Goal: Ask a question: Seek information or help from site administrators or community

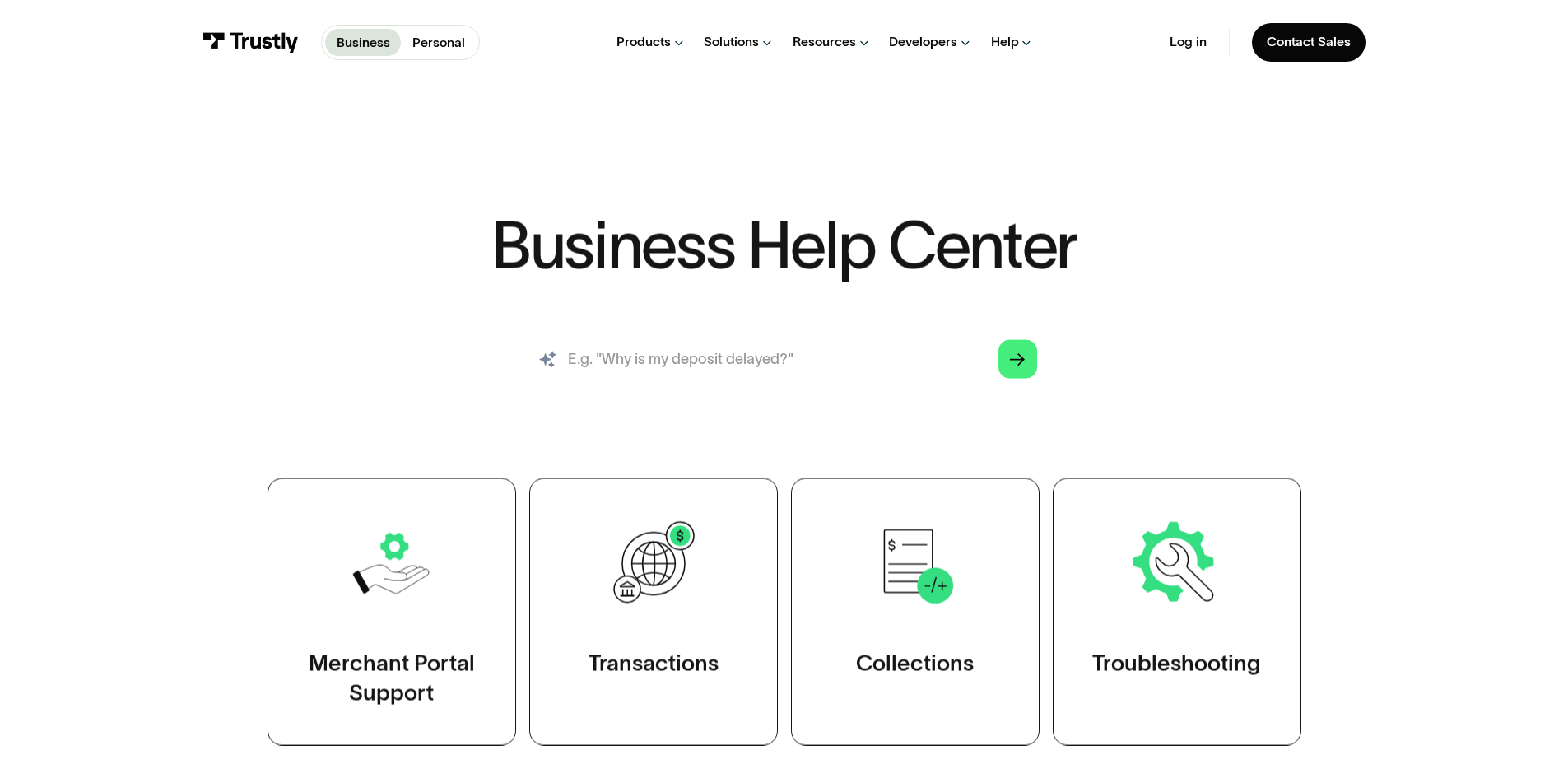
click at [812, 350] on input "search" at bounding box center [784, 359] width 535 height 60
type input "refund"
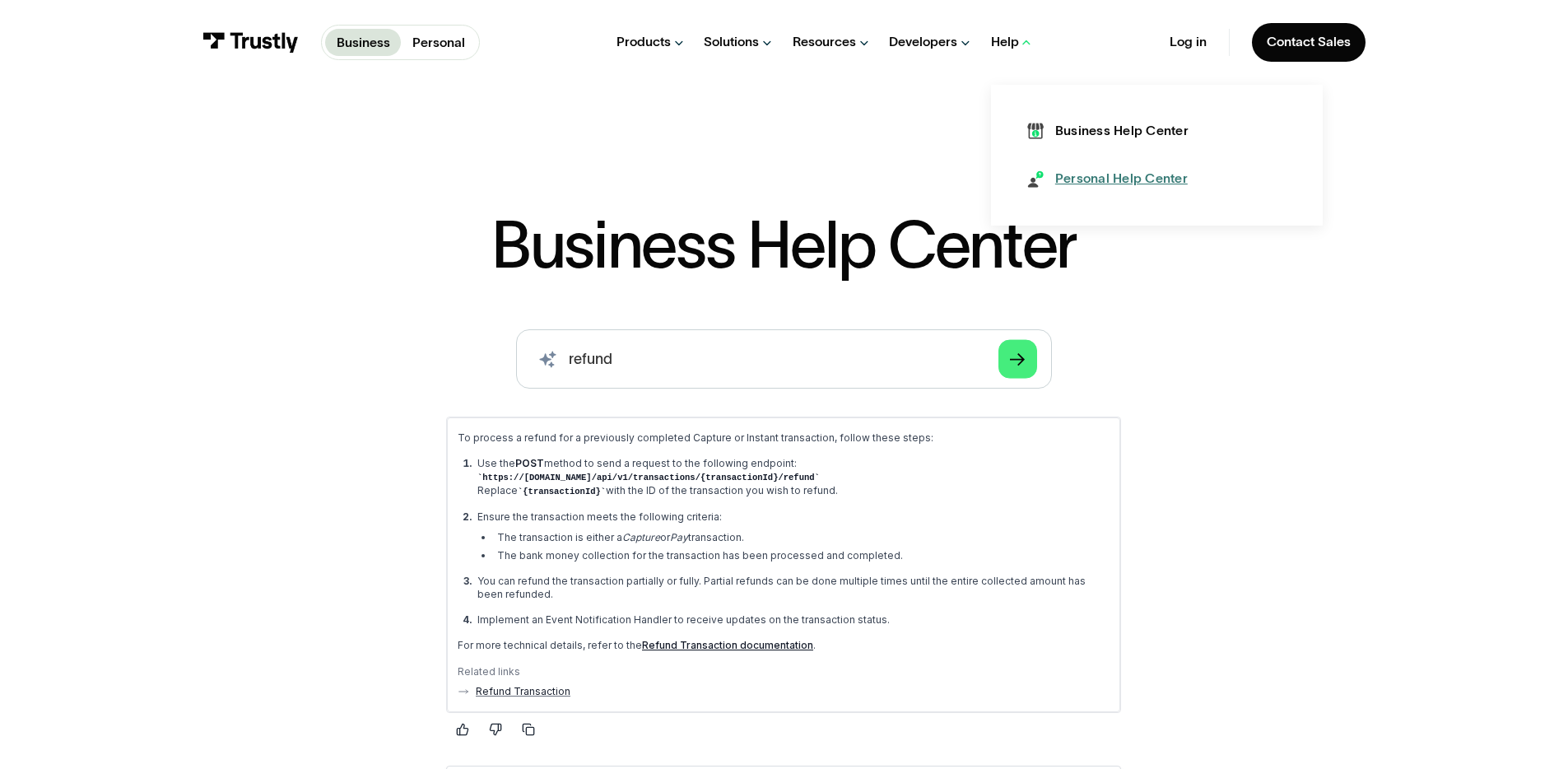
click at [1072, 177] on div "Personal Help Center" at bounding box center [1121, 178] width 132 height 19
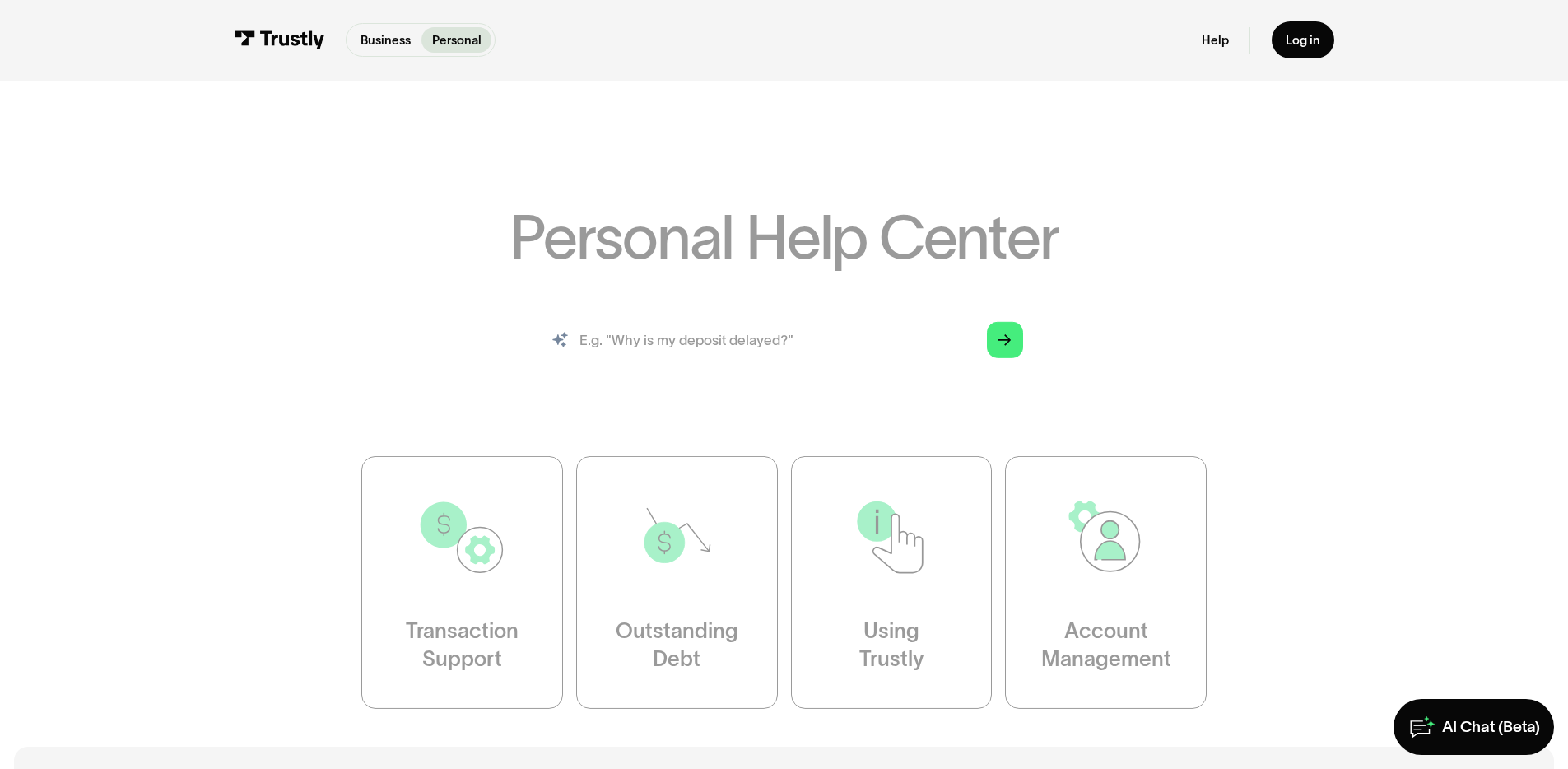
click at [717, 348] on input "search" at bounding box center [784, 339] width 506 height 56
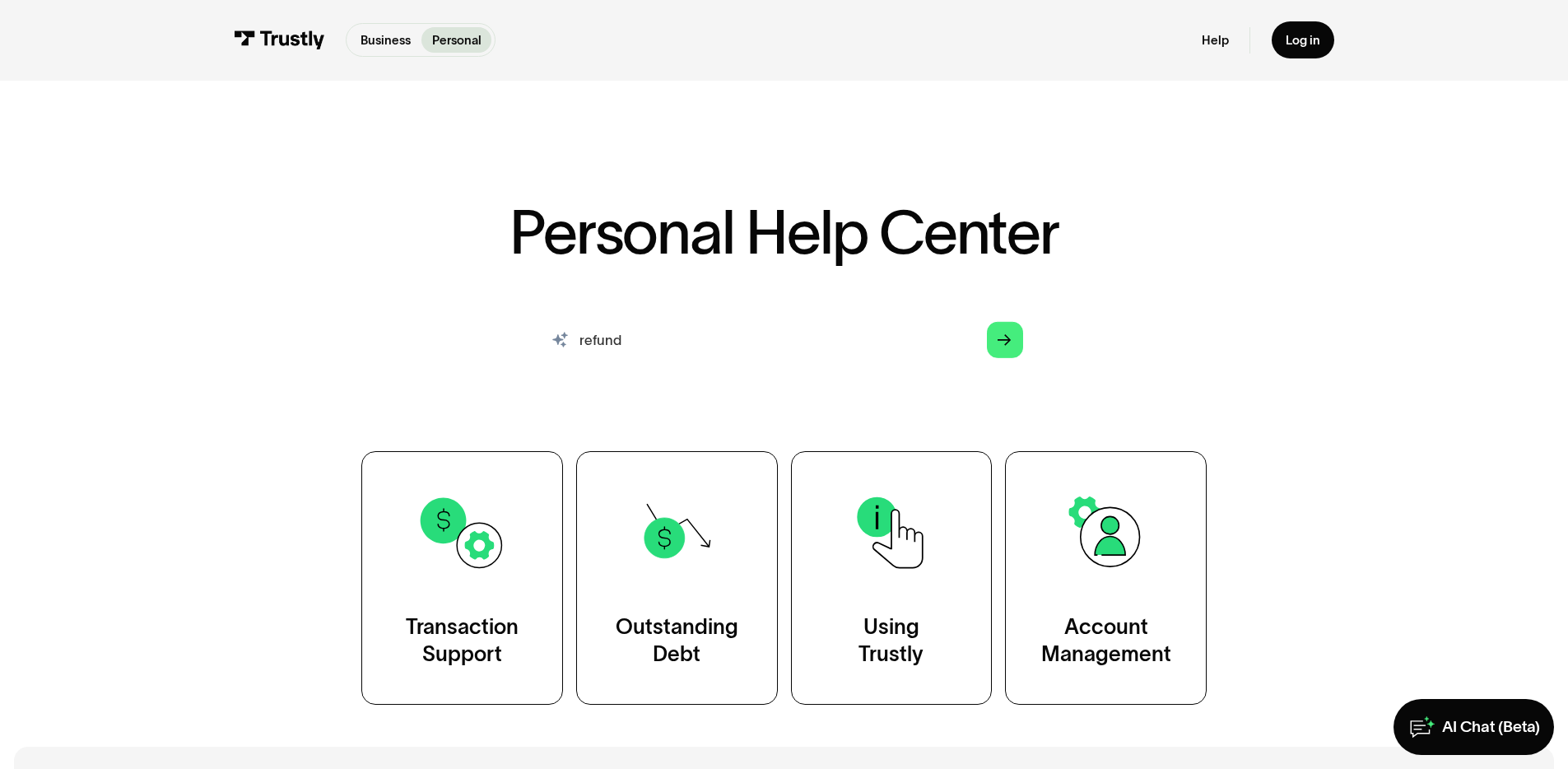
type input "refund"
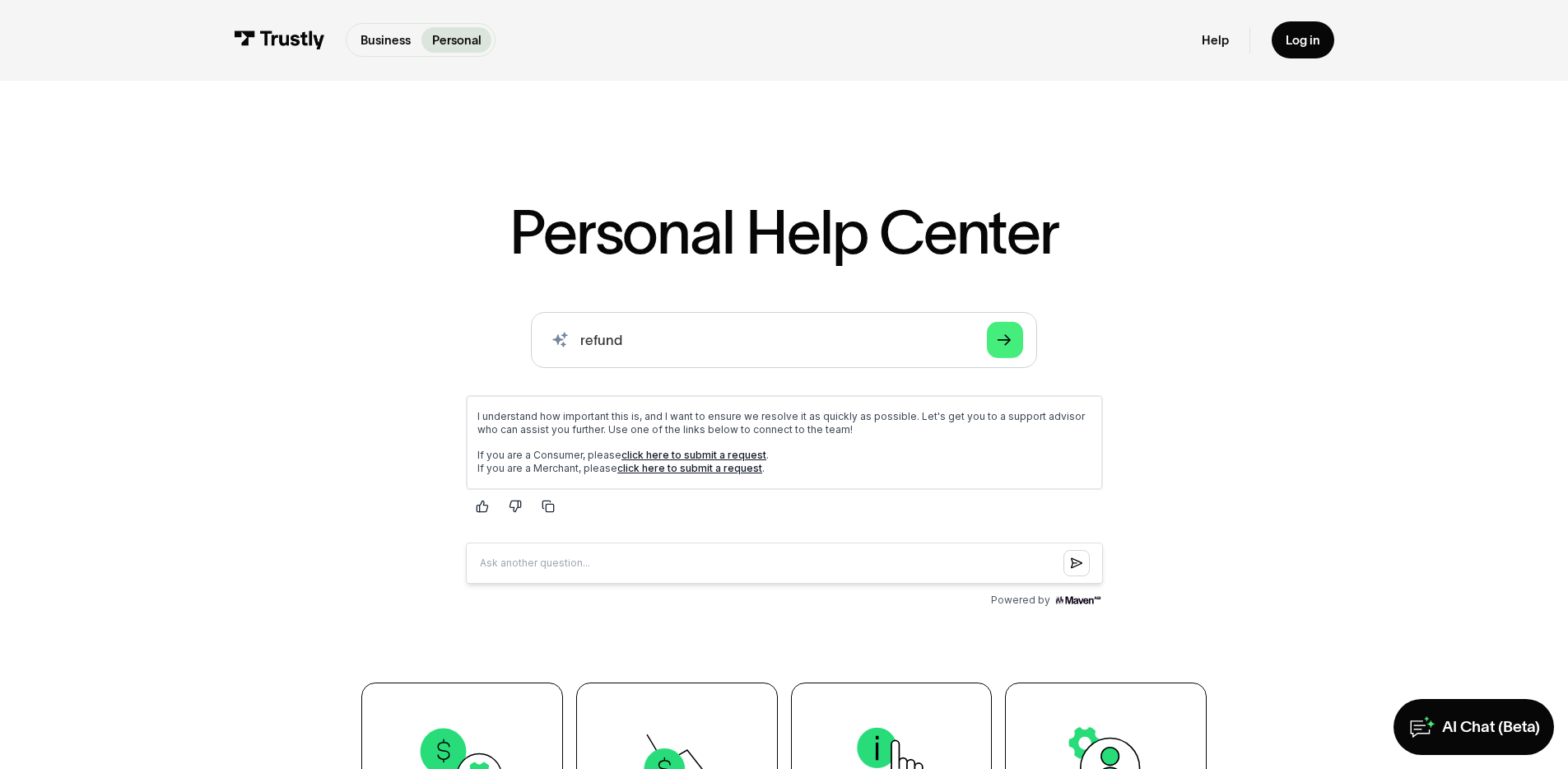
click at [1247, 413] on div "AI-powered search ( 1 / 4 ) Type your question and our smart search will find y…" at bounding box center [784, 462] width 1012 height 300
